Goal: Complete application form

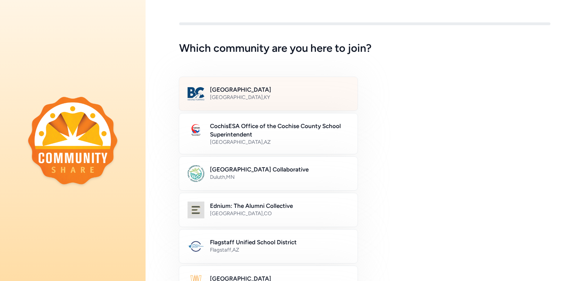
click at [225, 92] on h2 "[GEOGRAPHIC_DATA]" at bounding box center [279, 89] width 139 height 8
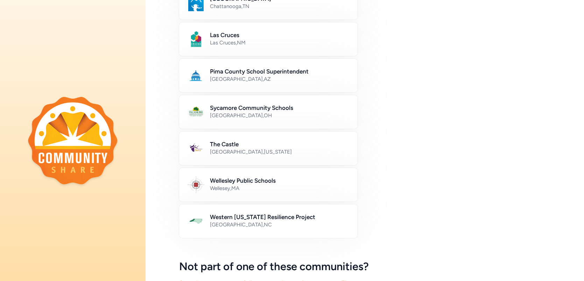
scroll to position [386, 0]
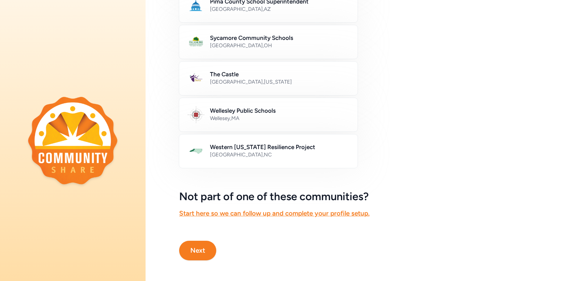
click at [204, 248] on button "Next" at bounding box center [197, 251] width 37 height 20
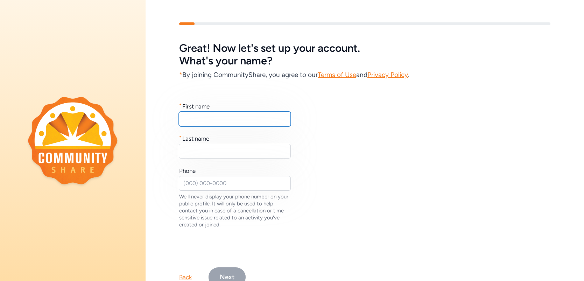
click at [258, 116] on input "text" at bounding box center [235, 119] width 112 height 15
type input "[PERSON_NAME]"
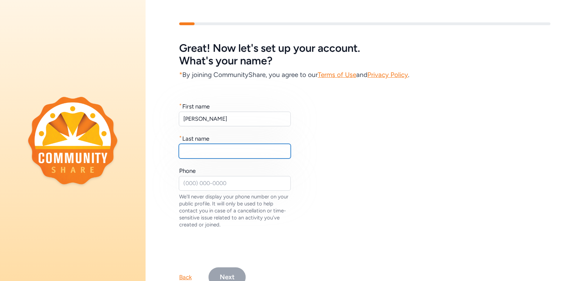
click at [247, 150] on input "text" at bounding box center [235, 151] width 112 height 15
type input "[PERSON_NAME]"
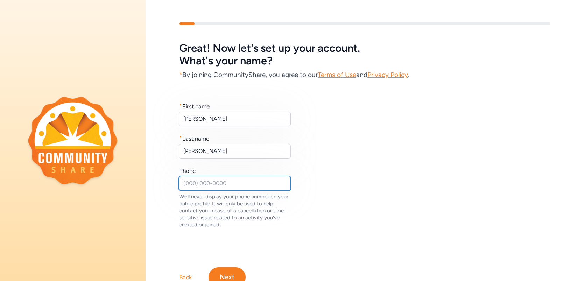
click at [253, 186] on input "text" at bounding box center [235, 183] width 112 height 15
type input "5025040806"
click at [228, 274] on button "Next" at bounding box center [227, 277] width 37 height 20
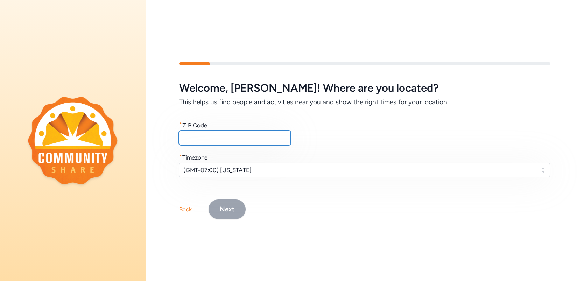
click at [220, 141] on input "text" at bounding box center [235, 138] width 112 height 15
type input "40047"
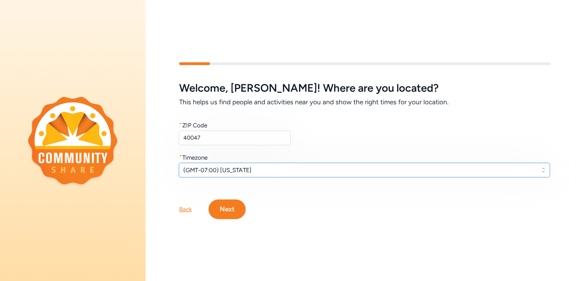
click at [244, 173] on span "(GMT-07:00) [US_STATE]" at bounding box center [359, 170] width 353 height 8
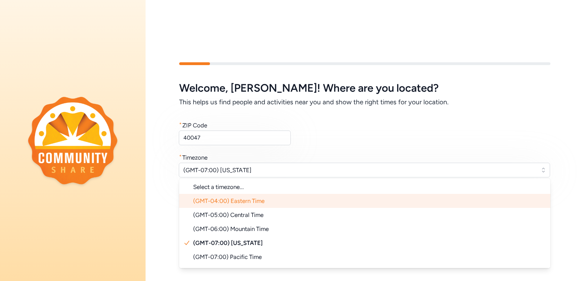
click at [243, 203] on span "(GMT-04:00) Eastern Time" at bounding box center [228, 200] width 71 height 7
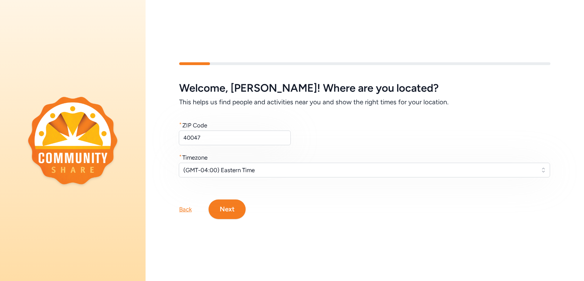
click at [232, 208] on button "Next" at bounding box center [227, 210] width 37 height 20
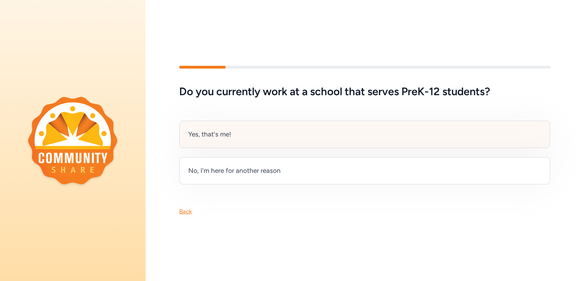
click at [243, 139] on div "Yes, that's me!" at bounding box center [365, 134] width 371 height 27
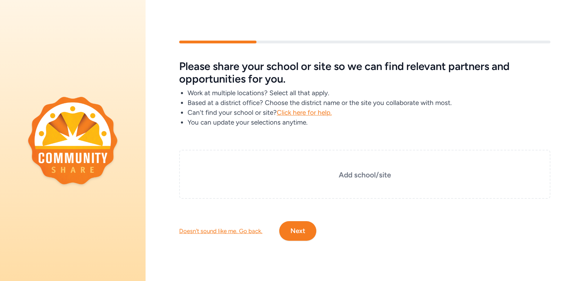
click at [304, 236] on button "Next" at bounding box center [297, 231] width 37 height 20
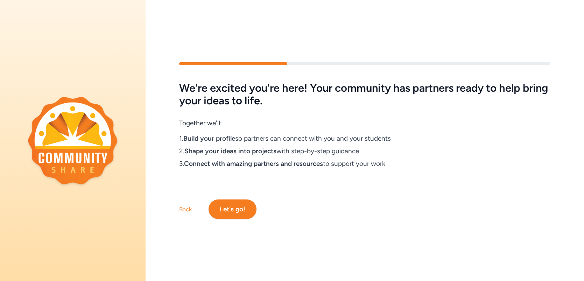
click at [243, 213] on button "Let's go!" at bounding box center [233, 210] width 48 height 20
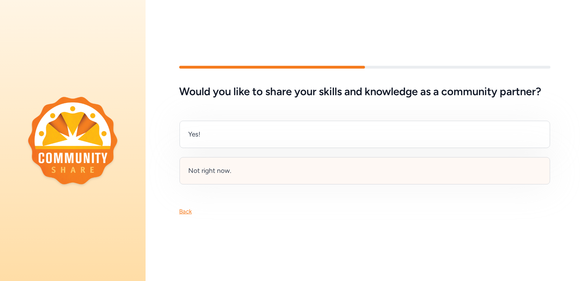
click at [240, 176] on div "Not right now." at bounding box center [365, 170] width 371 height 27
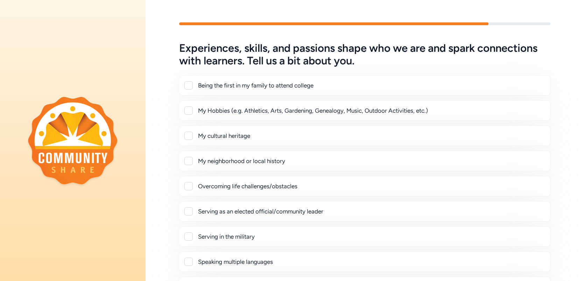
click at [191, 85] on div at bounding box center [188, 85] width 8 height 8
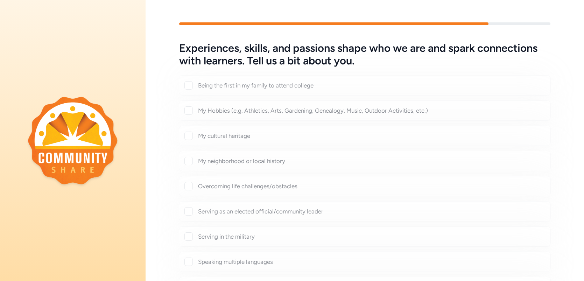
checkbox input "true"
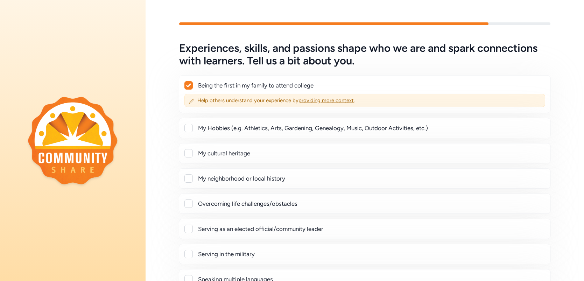
click at [185, 128] on div at bounding box center [188, 128] width 8 height 8
checkbox input "true"
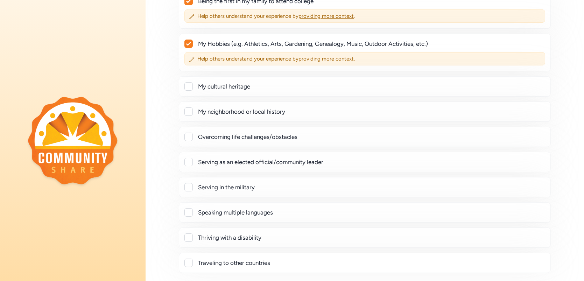
scroll to position [84, 0]
click at [190, 135] on div at bounding box center [188, 137] width 8 height 8
checkbox input "true"
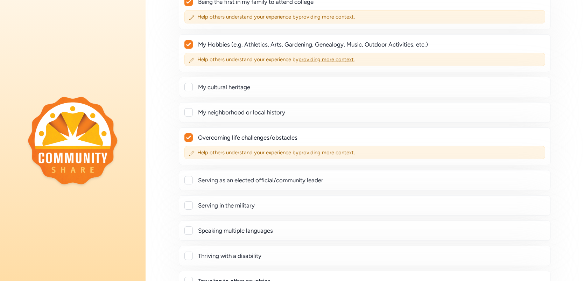
scroll to position [173, 0]
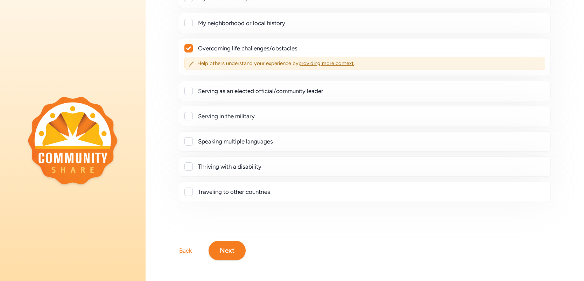
click at [234, 249] on button "Next" at bounding box center [227, 251] width 37 height 20
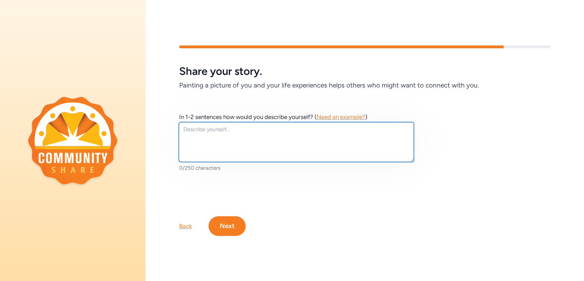
click at [259, 149] on textarea at bounding box center [296, 142] width 235 height 40
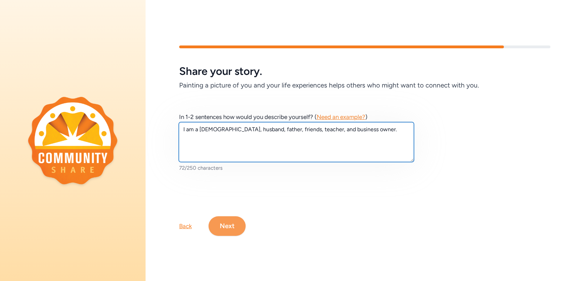
type textarea "I am a [DEMOGRAPHIC_DATA], husband, father, friends, teacher, and business owne…"
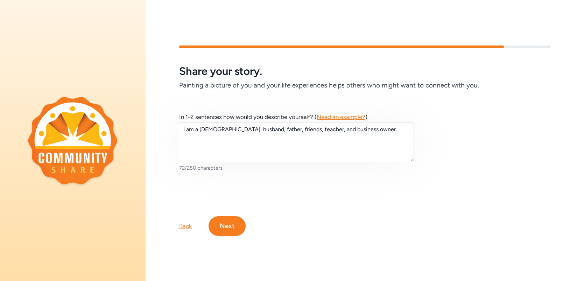
click at [222, 224] on button "Next" at bounding box center [227, 226] width 37 height 20
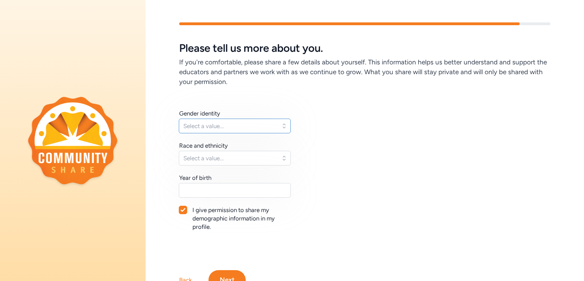
click at [258, 123] on span "Select a value..." at bounding box center [229, 126] width 93 height 8
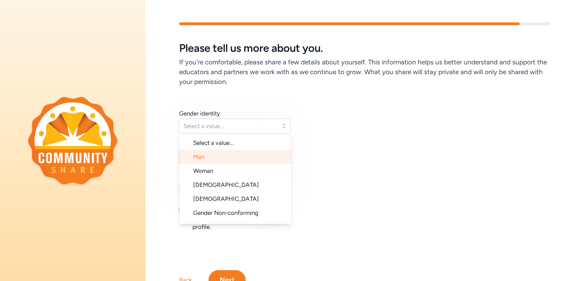
click at [247, 160] on li "Man" at bounding box center [235, 157] width 112 height 14
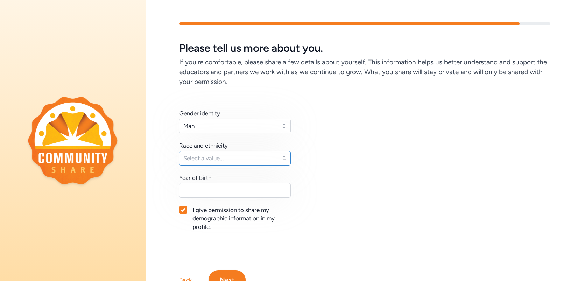
click at [244, 155] on span "Select a value..." at bounding box center [229, 158] width 93 height 8
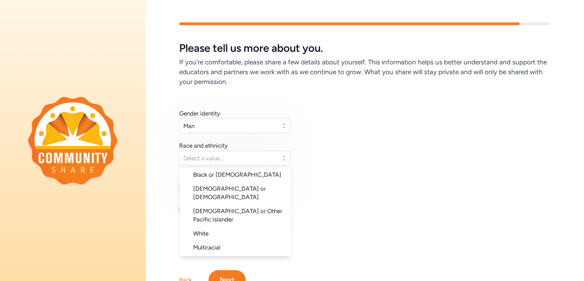
scroll to position [70, 0]
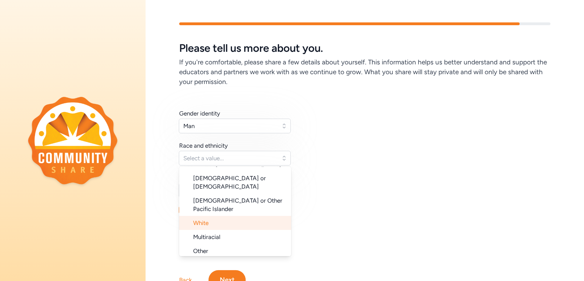
click at [219, 216] on li "White" at bounding box center [235, 223] width 112 height 14
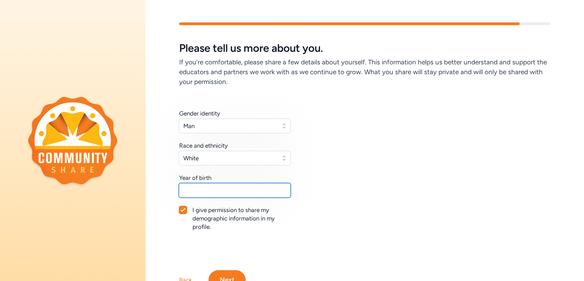
click at [226, 191] on input "text" at bounding box center [235, 190] width 112 height 15
type input "1996"
click at [218, 277] on button "Next" at bounding box center [227, 280] width 37 height 20
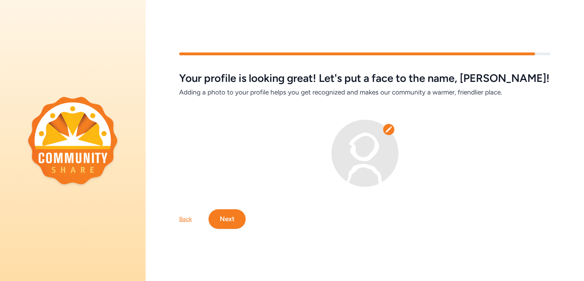
click at [231, 222] on button "Next" at bounding box center [227, 219] width 37 height 20
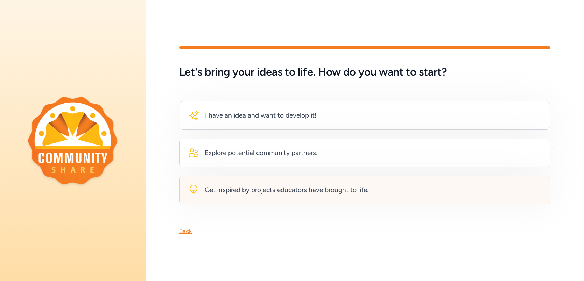
click at [360, 190] on div "Get inspired by projects educators have brought to life." at bounding box center [287, 190] width 164 height 10
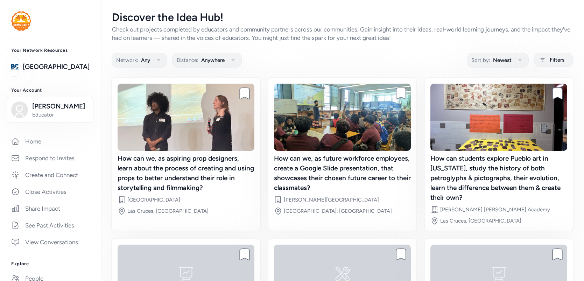
click at [360, 190] on div "How can we, as future workforce employees, create a Google Slide presentation, …" at bounding box center [342, 173] width 137 height 39
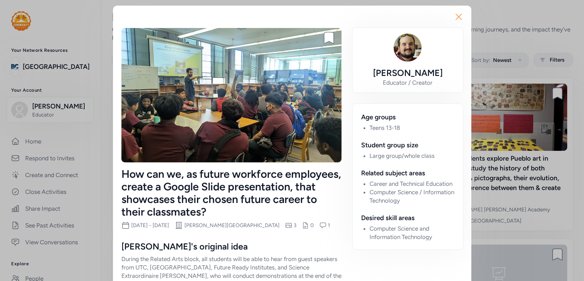
click at [458, 17] on icon "button" at bounding box center [458, 16] width 11 height 11
